Goal: Information Seeking & Learning: Learn about a topic

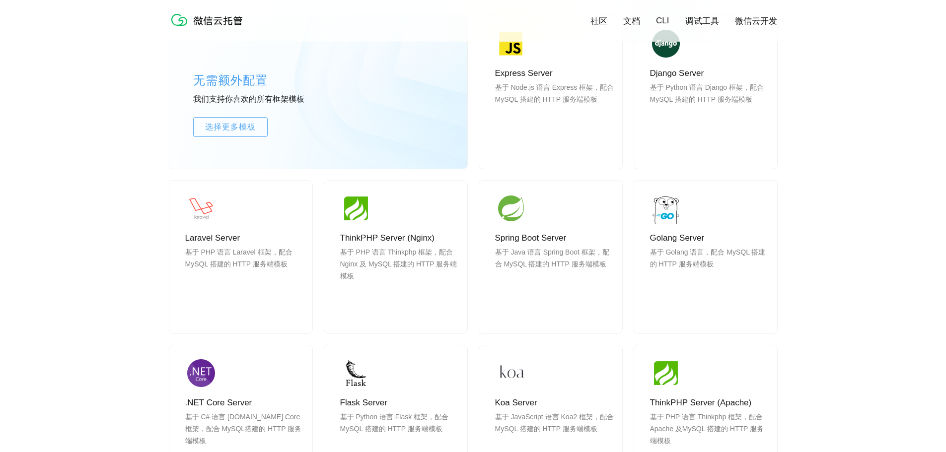
scroll to position [844, 0]
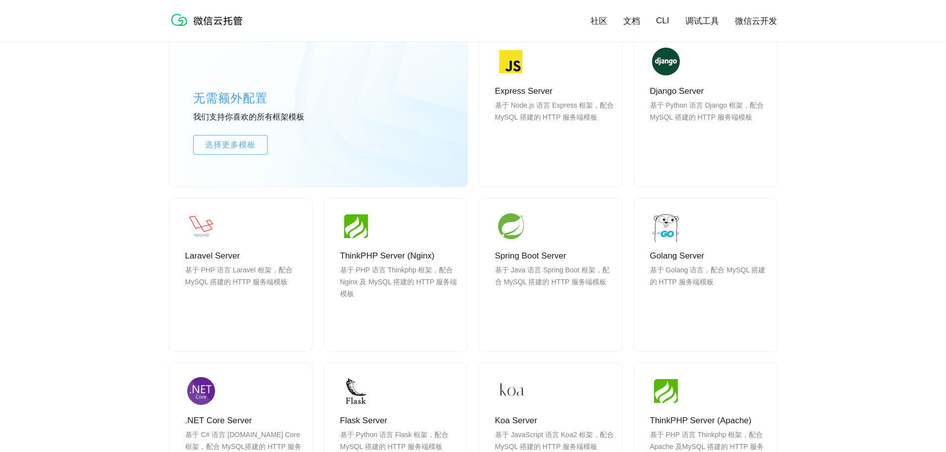
click at [138, 192] on div "无需额外配置 我们支持你喜欢的所有框架模板 选择更多模板 Express Server 基于 Node.js 语言 Express 框架，配合 MySQL 搭…" at bounding box center [473, 292] width 946 height 607
click at [132, 178] on div "无需额外配置 我们支持你喜欢的所有框架模板 选择更多模板 Express Server 基于 Node.js 语言 Express 框架，配合 MySQL 搭…" at bounding box center [473, 292] width 946 height 607
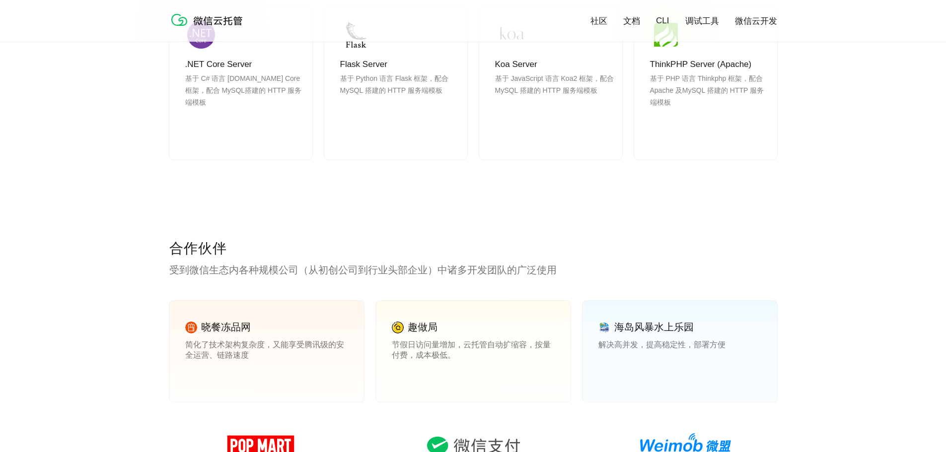
scroll to position [1291, 0]
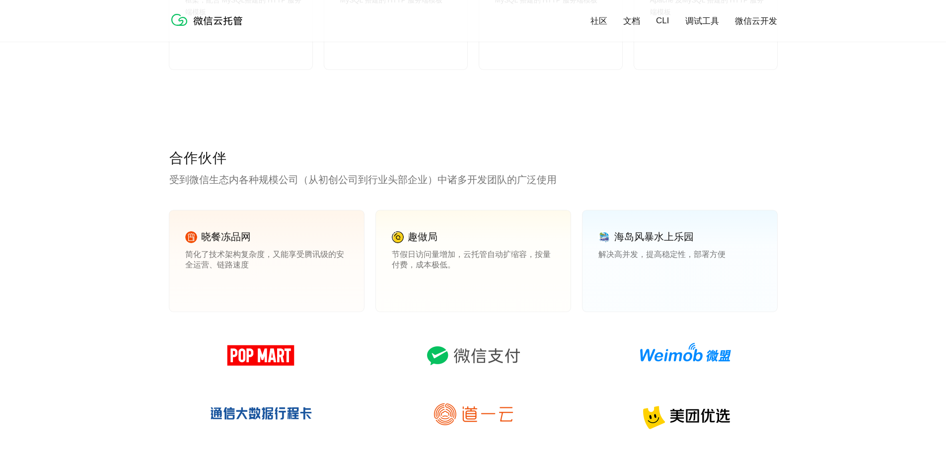
click at [132, 178] on div "合作伙伴 受到微信生态内各种规模公司（从初创公司到行业头部企业）中诸多开发团队的广泛使用 晓餐冻品网 简化了技术架构复杂度，又能享受腾讯级的安全运营、链路速度…" at bounding box center [473, 347] width 946 height 397
click at [118, 196] on div "合作伙伴 受到微信生态内各种规模公司（从初创公司到行业头部企业）中诸多开发团队的广泛使用 晓餐冻品网 简化了技术架构复杂度，又能享受腾讯级的安全运营、链路速度…" at bounding box center [473, 347] width 946 height 397
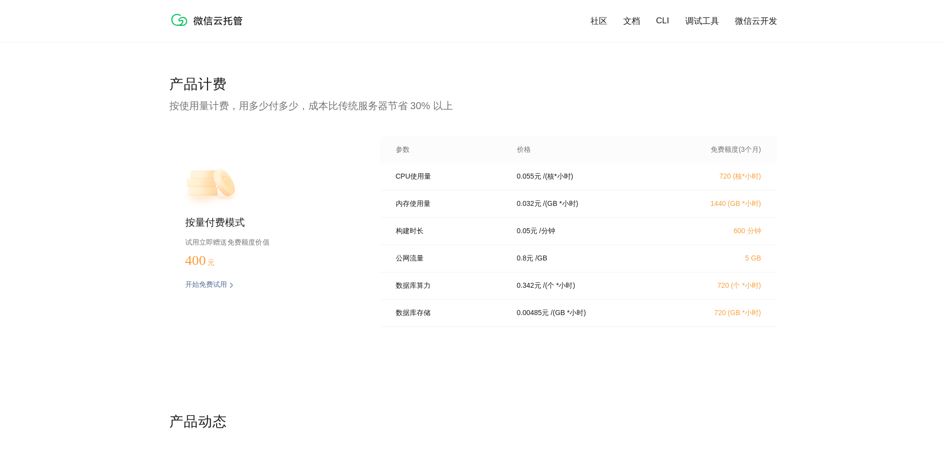
scroll to position [2035, 0]
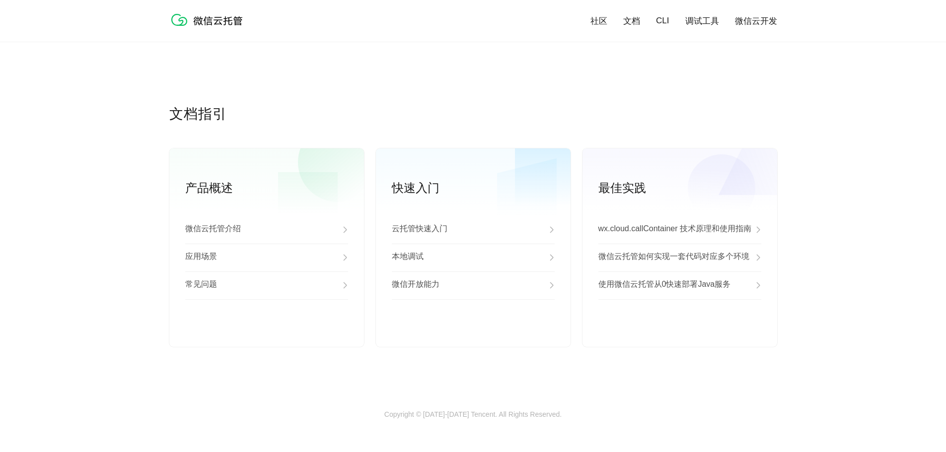
click at [97, 217] on div "文档指引 产品概述 微信云托管介绍 应用场景 常见问题 查看更多 快速入门 云托管快速入门 本地调试 微信开放能力 查看更多 最佳实践 wx.cloud.ca…" at bounding box center [473, 258] width 946 height 306
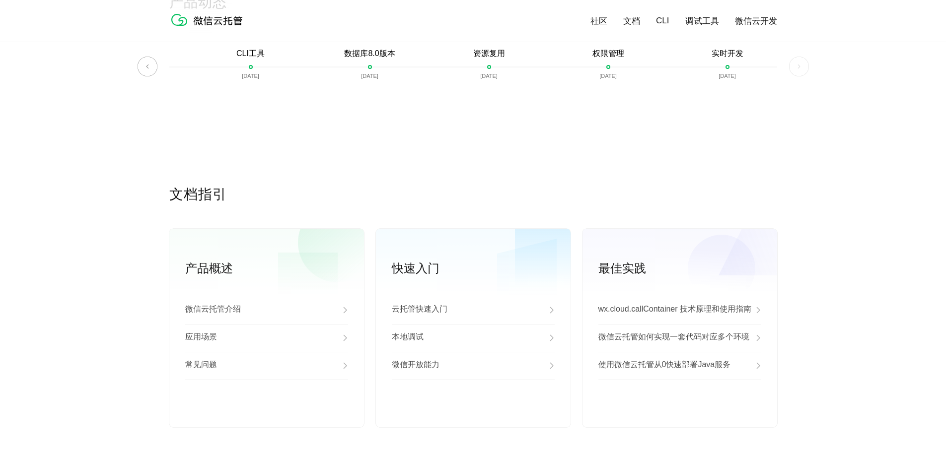
scroll to position [2217, 0]
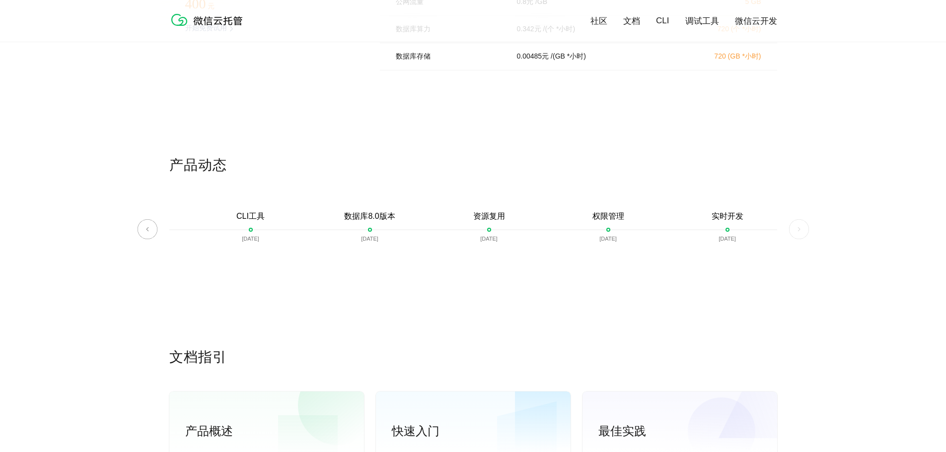
click at [98, 217] on div "产品动态 微信云托管开启内测 [DATE] 微信云托管公测 [DATE] 客服技术支持上线 [DATE] 自定义域名上线 [DATE] 资源包 [DATE] …" at bounding box center [473, 252] width 946 height 192
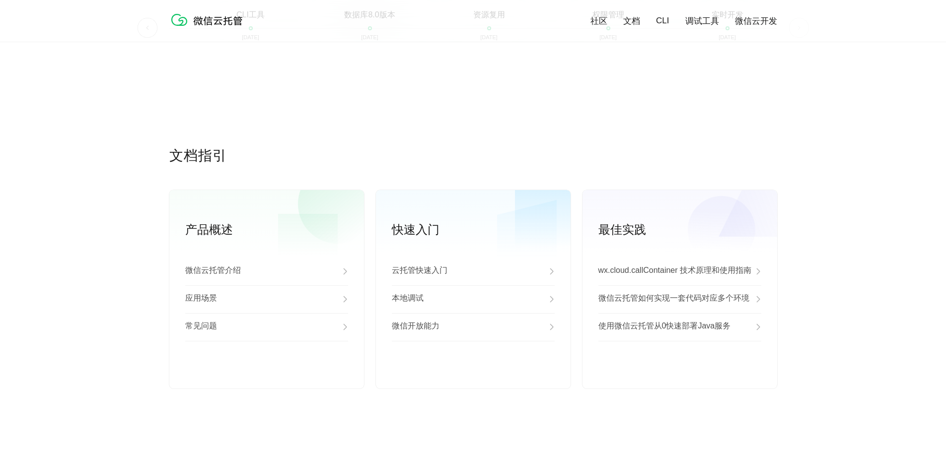
scroll to position [2465, 0]
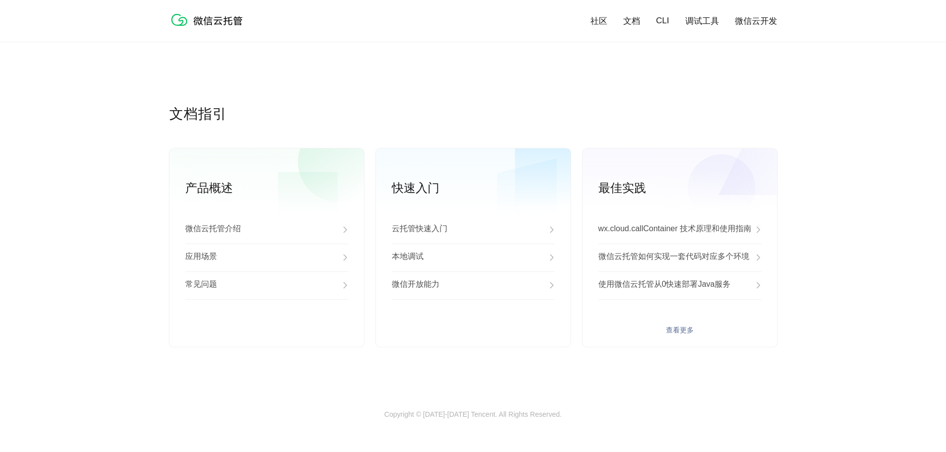
click at [631, 261] on p "微信云托管如何实现一套代码对应多个环境" at bounding box center [673, 258] width 151 height 12
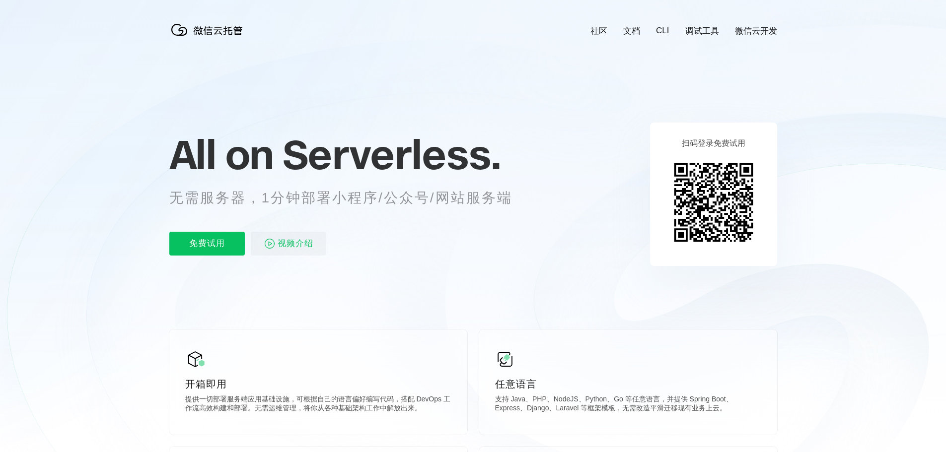
scroll to position [0, 1765]
